Goal: Find specific page/section: Find specific page/section

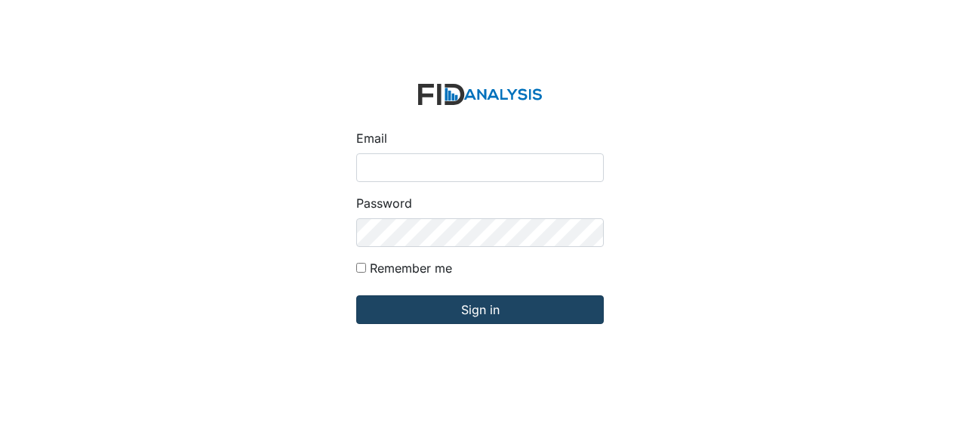
type input "Jbryant@lifeincorporated.com"
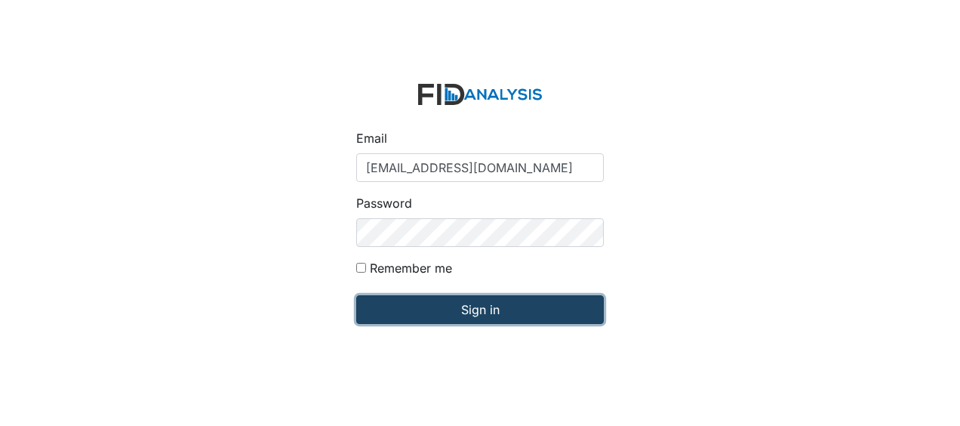
click at [428, 307] on input "Sign in" at bounding box center [480, 309] width 248 height 29
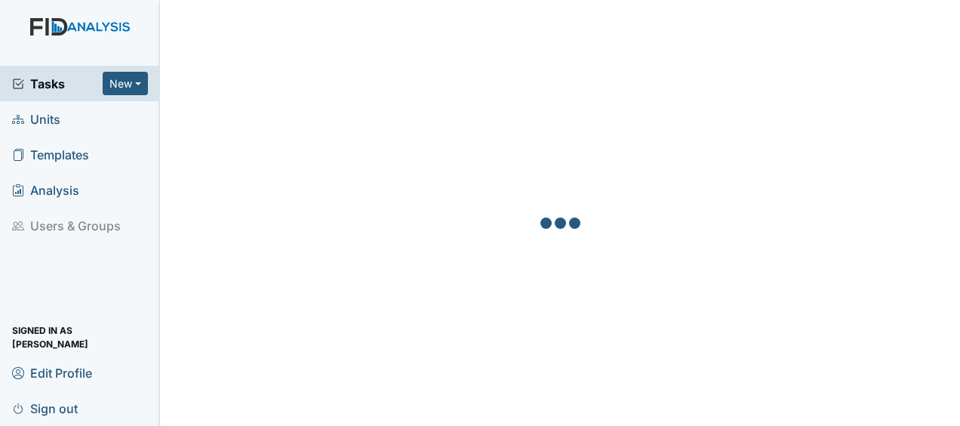
click at [75, 119] on link "Units" at bounding box center [80, 118] width 160 height 35
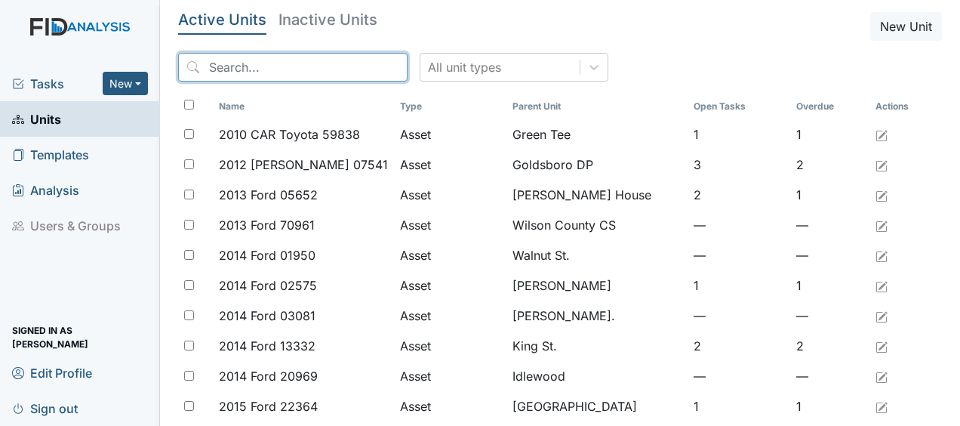
click at [272, 71] on input "search" at bounding box center [293, 67] width 230 height 29
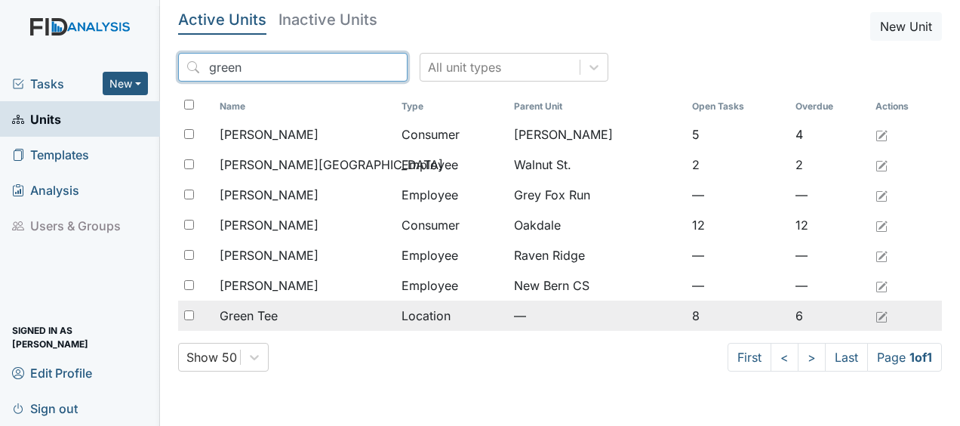
type input "green"
click at [269, 319] on span "Green Tee" at bounding box center [249, 316] width 58 height 18
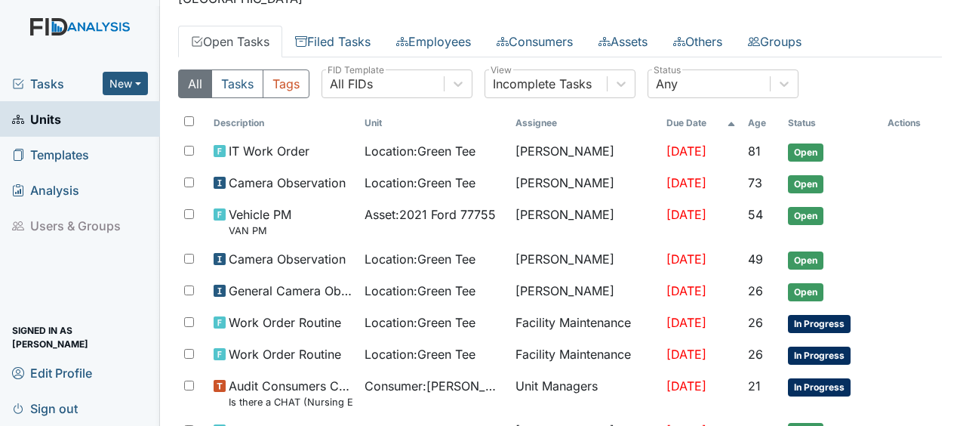
scroll to position [63, 0]
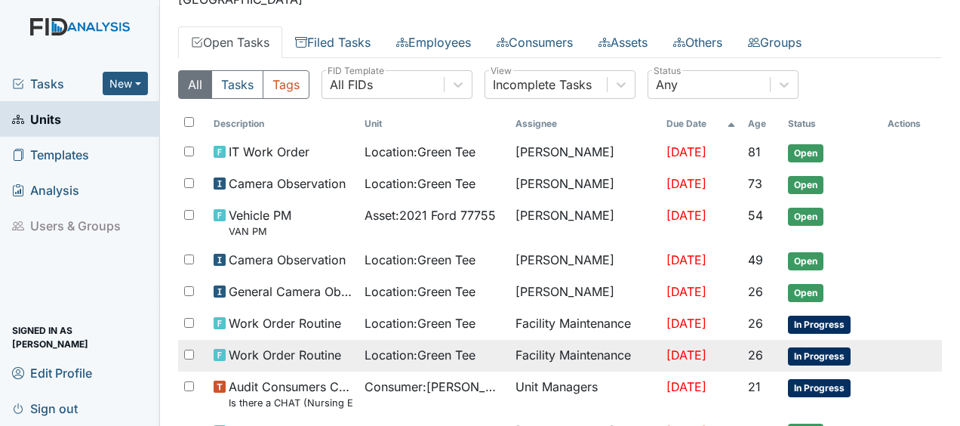
click at [318, 352] on span "Work Order Routine" at bounding box center [285, 355] width 112 height 18
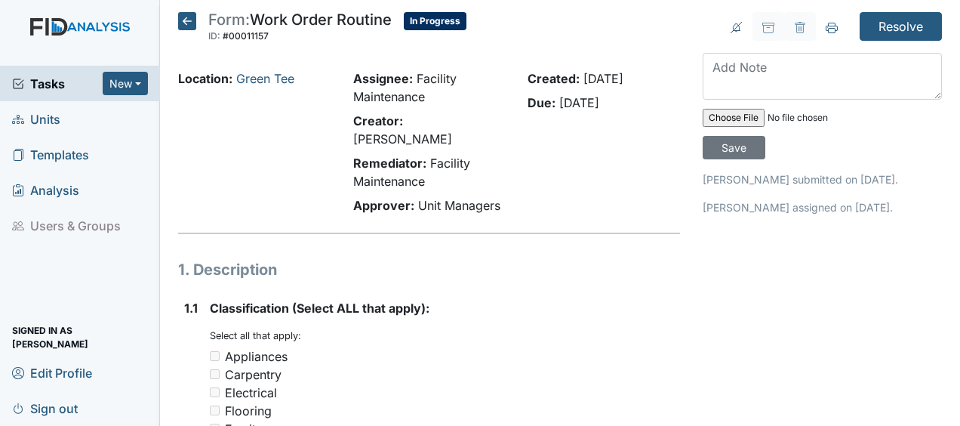
click at [190, 27] on icon at bounding box center [187, 21] width 18 height 18
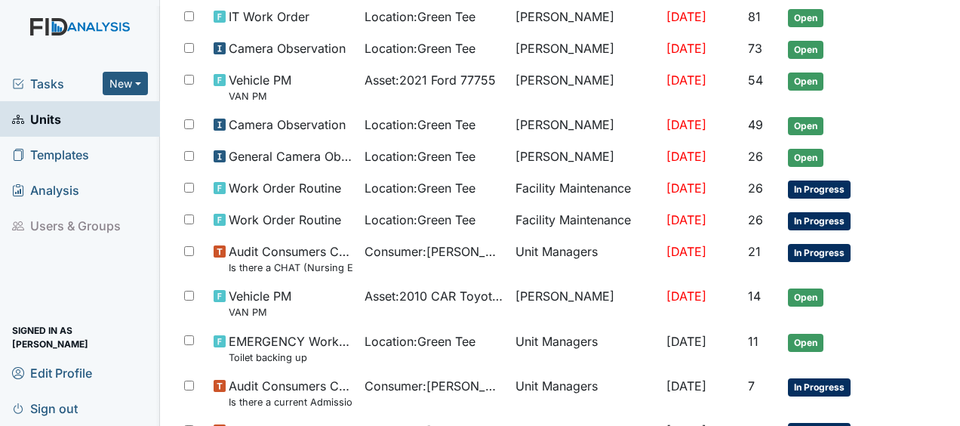
scroll to position [194, 0]
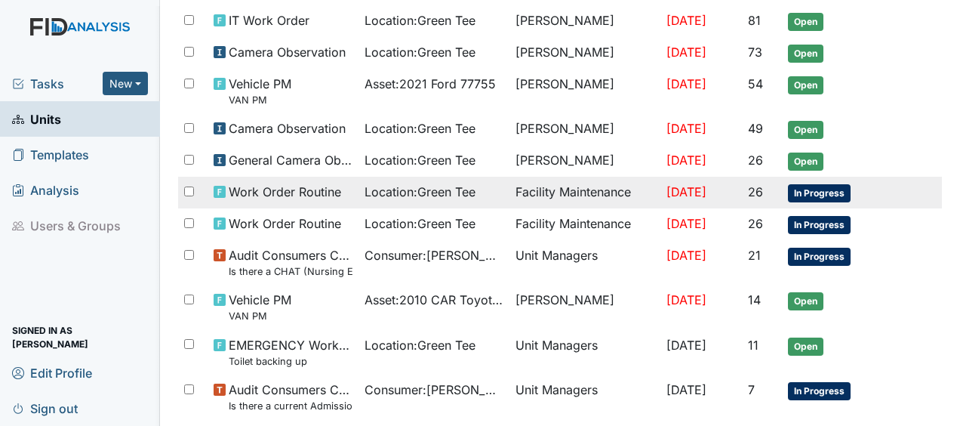
click at [244, 190] on span "Work Order Routine" at bounding box center [285, 192] width 112 height 18
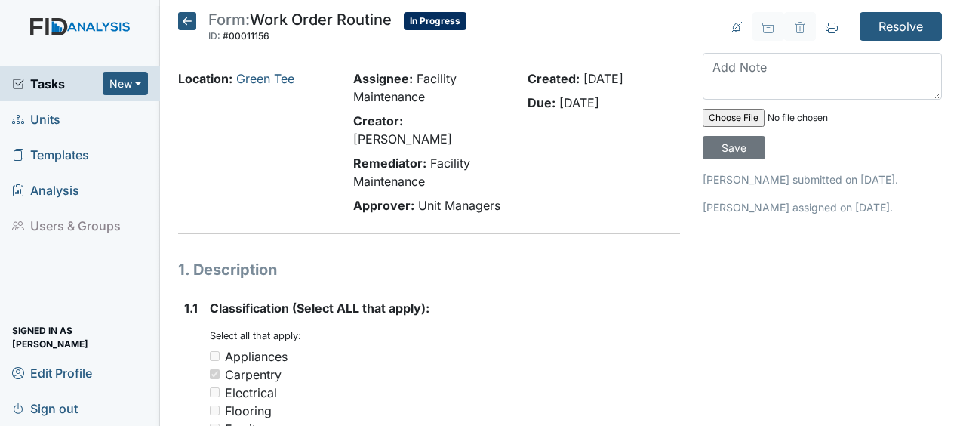
click at [184, 20] on icon at bounding box center [187, 21] width 18 height 18
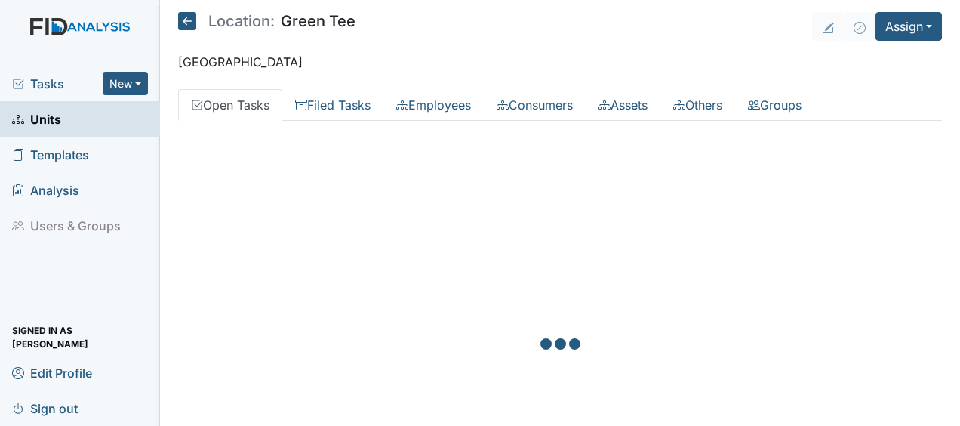
click at [390, 134] on div at bounding box center [560, 346] width 764 height 426
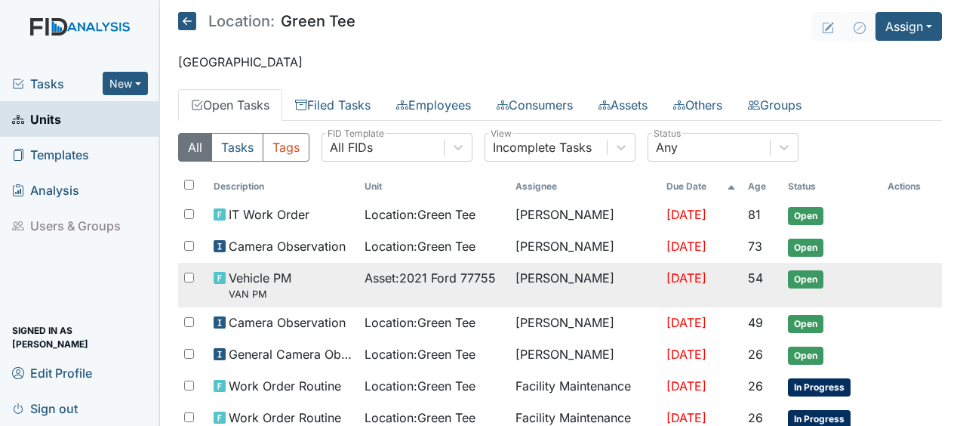
click at [336, 301] on td "Vehicle PM VAN PM" at bounding box center [283, 285] width 151 height 45
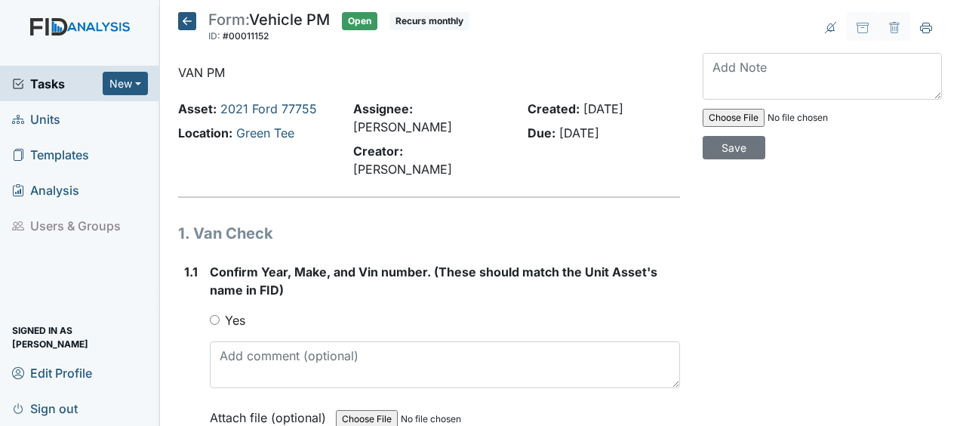
click at [187, 21] on icon at bounding box center [187, 21] width 18 height 18
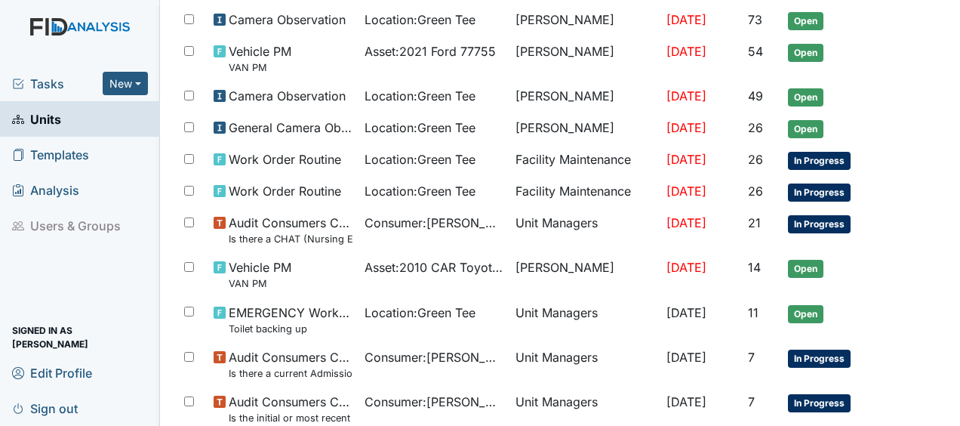
scroll to position [229, 0]
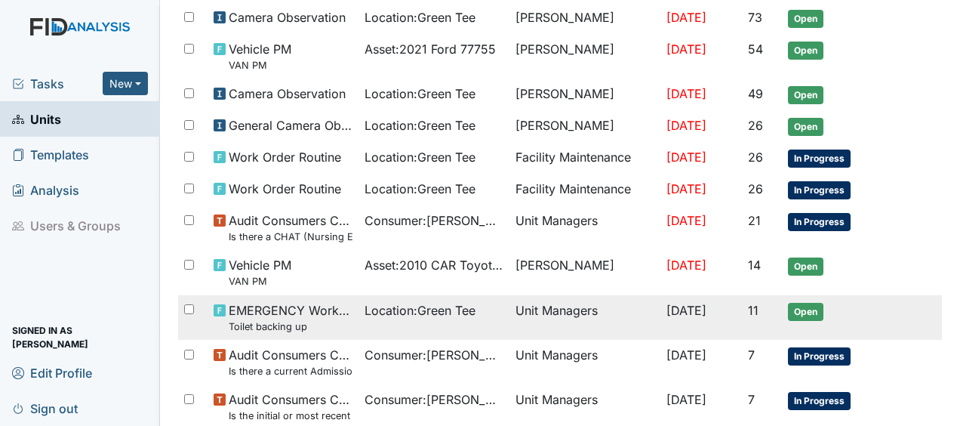
click at [298, 304] on span "EMERGENCY Work Order Toilet backing up" at bounding box center [291, 317] width 124 height 32
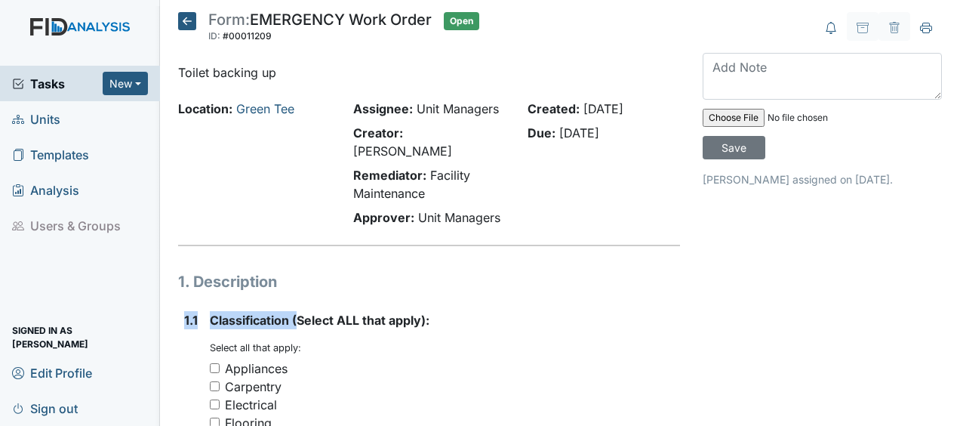
drag, startPoint x: 0, startPoint y: 0, endPoint x: 445, endPoint y: 260, distance: 515.6
drag, startPoint x: 445, startPoint y: 260, endPoint x: 551, endPoint y: 349, distance: 138.2
click at [551, 359] on div "Appliances" at bounding box center [445, 368] width 470 height 18
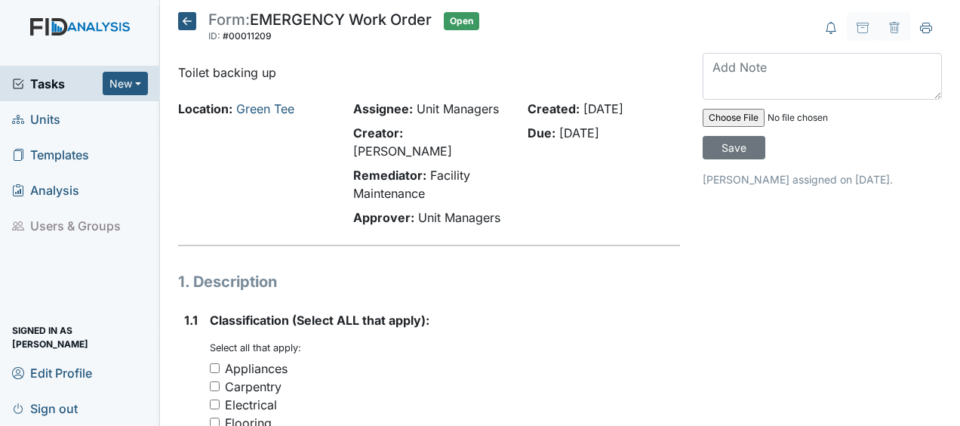
click at [191, 20] on icon at bounding box center [187, 21] width 18 height 18
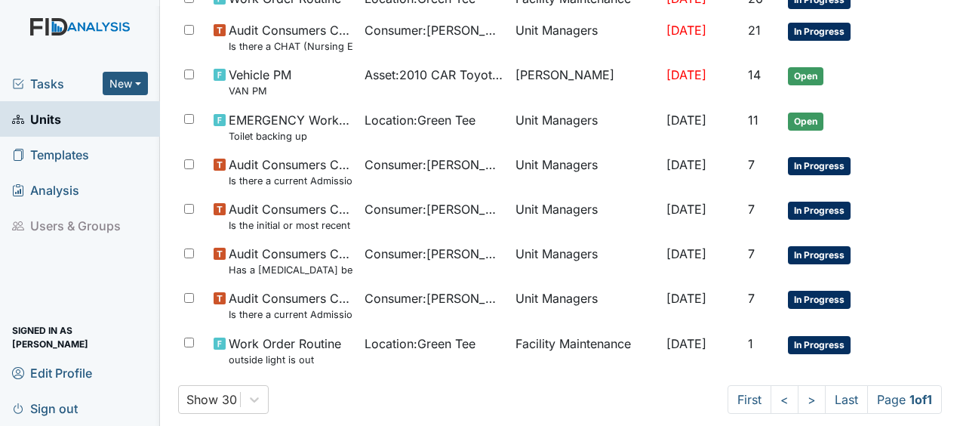
scroll to position [418, 0]
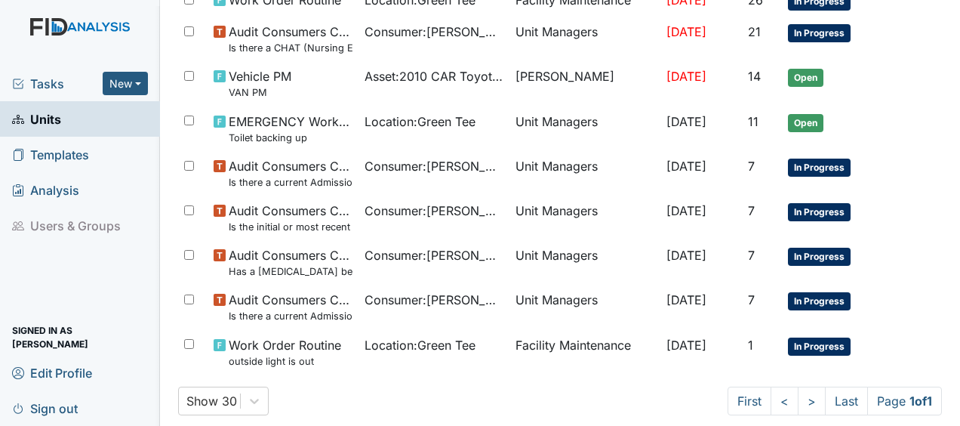
click at [307, 51] on td "Audit Consumers Charts Is there a CHAT (Nursing Evaluation) no more than a year…" at bounding box center [283, 39] width 151 height 45
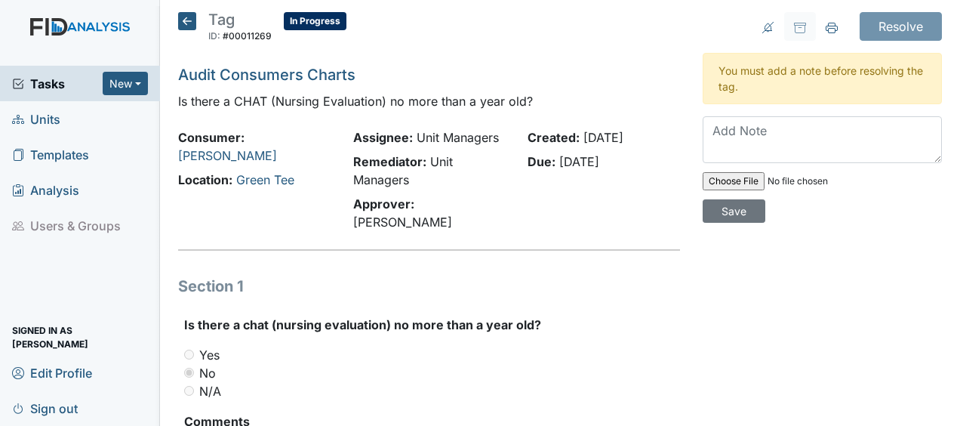
click at [185, 20] on icon at bounding box center [187, 21] width 18 height 18
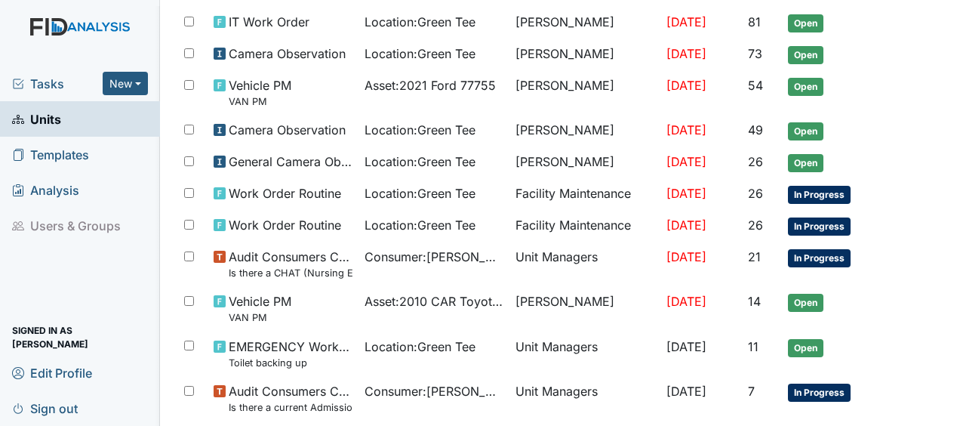
scroll to position [211, 0]
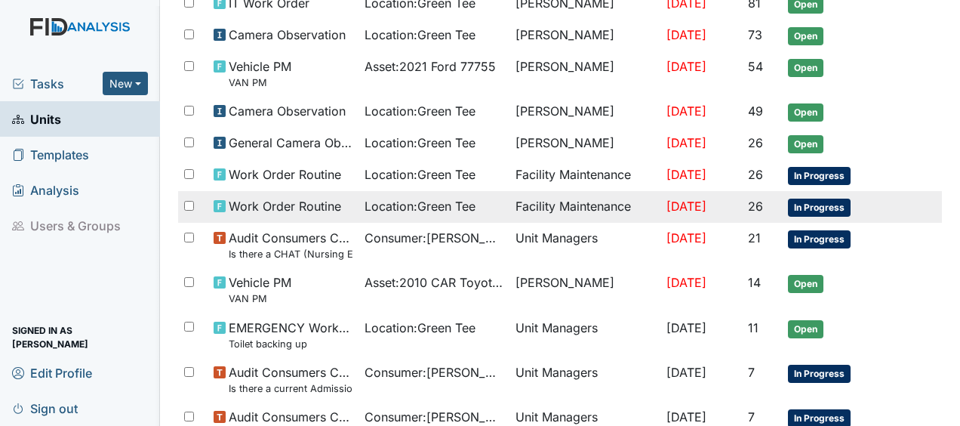
click at [375, 202] on span "Location : Green Tee" at bounding box center [420, 206] width 111 height 18
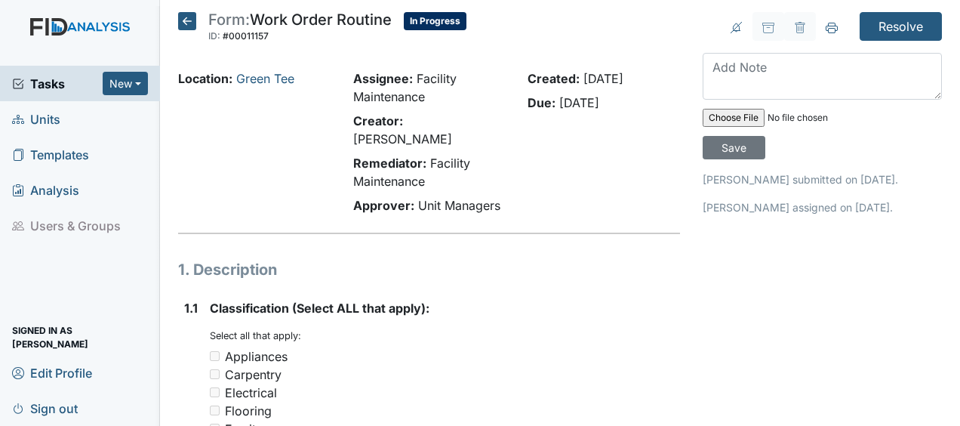
click at [185, 23] on icon at bounding box center [187, 21] width 18 height 18
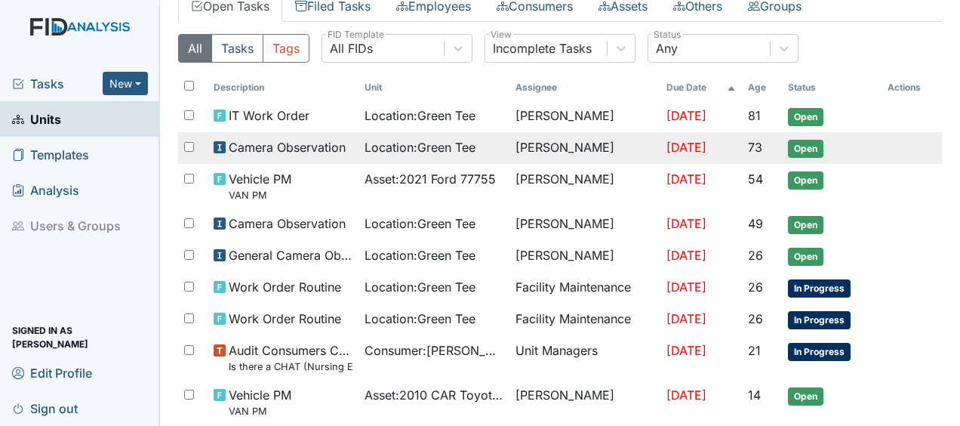
scroll to position [98, 0]
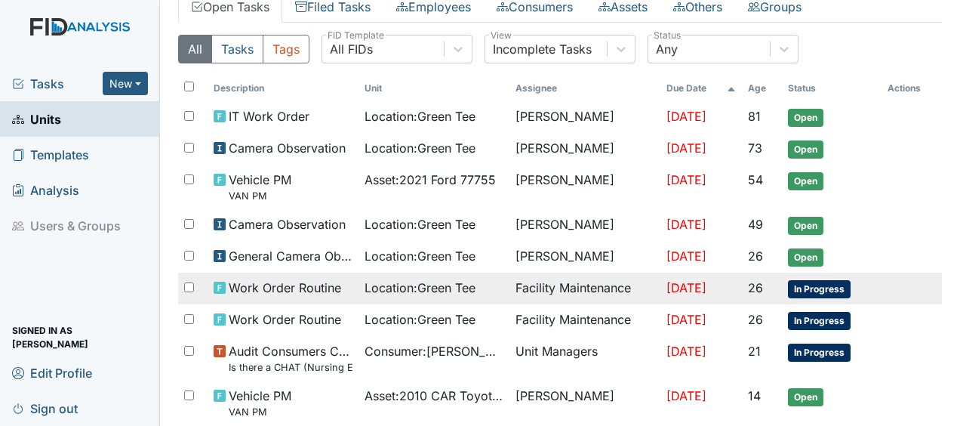
click at [270, 282] on span "Work Order Routine" at bounding box center [285, 288] width 112 height 18
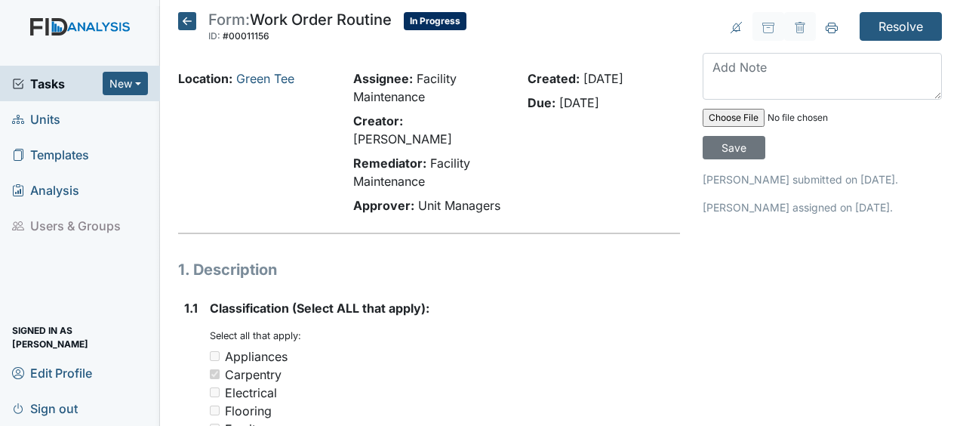
click at [196, 22] on h5 "Form: Work Order Routine ID: #00011156 In Progress Autosaving..." at bounding box center [322, 28] width 288 height 33
click at [189, 22] on icon at bounding box center [187, 21] width 18 height 18
